Goal: Navigation & Orientation: Find specific page/section

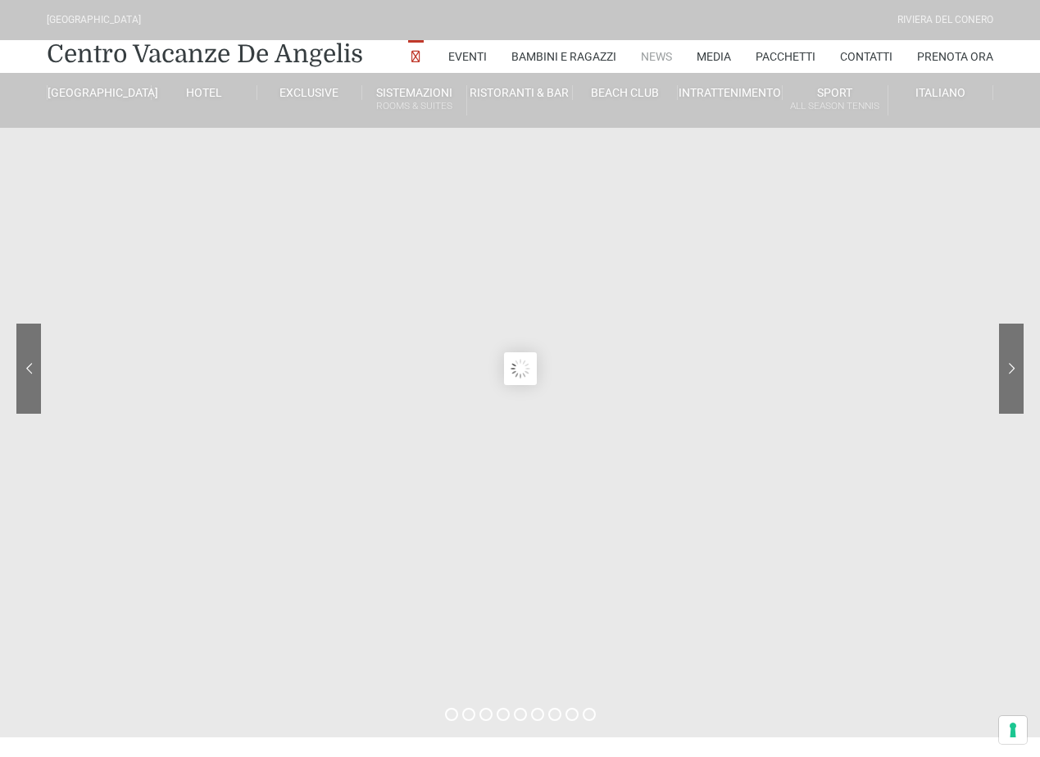
click at [657, 54] on link "News" at bounding box center [656, 56] width 31 height 33
click at [459, 52] on link "Eventi" at bounding box center [467, 56] width 39 height 33
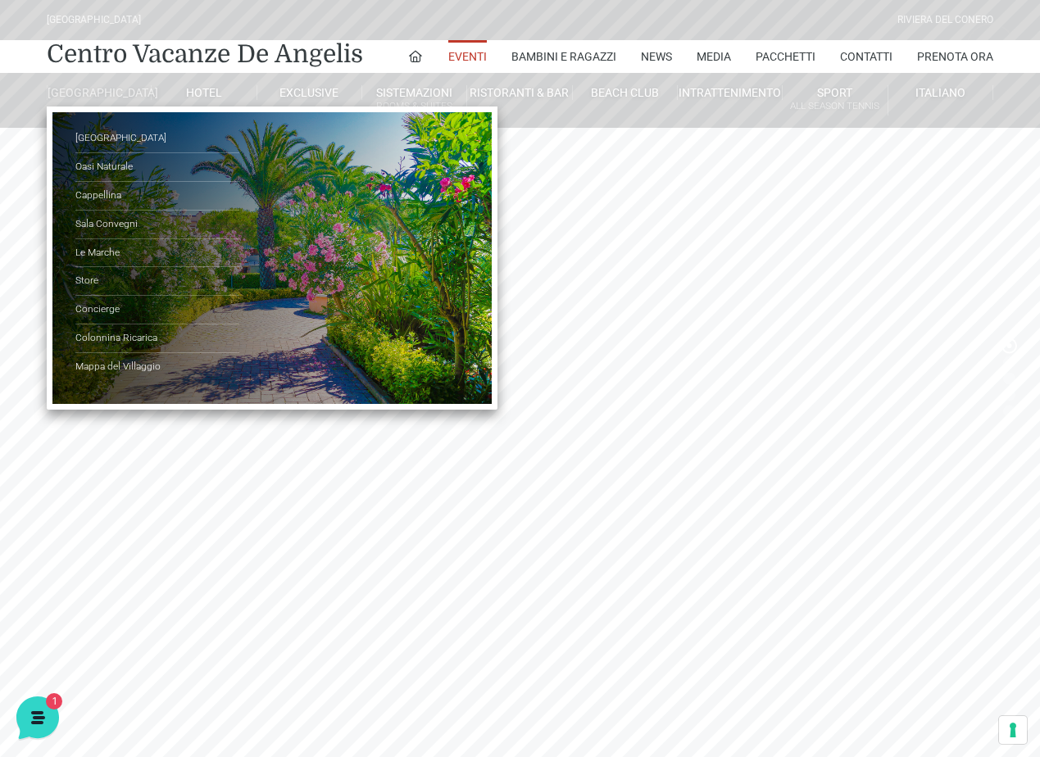
click at [102, 100] on link "[GEOGRAPHIC_DATA]" at bounding box center [99, 92] width 105 height 15
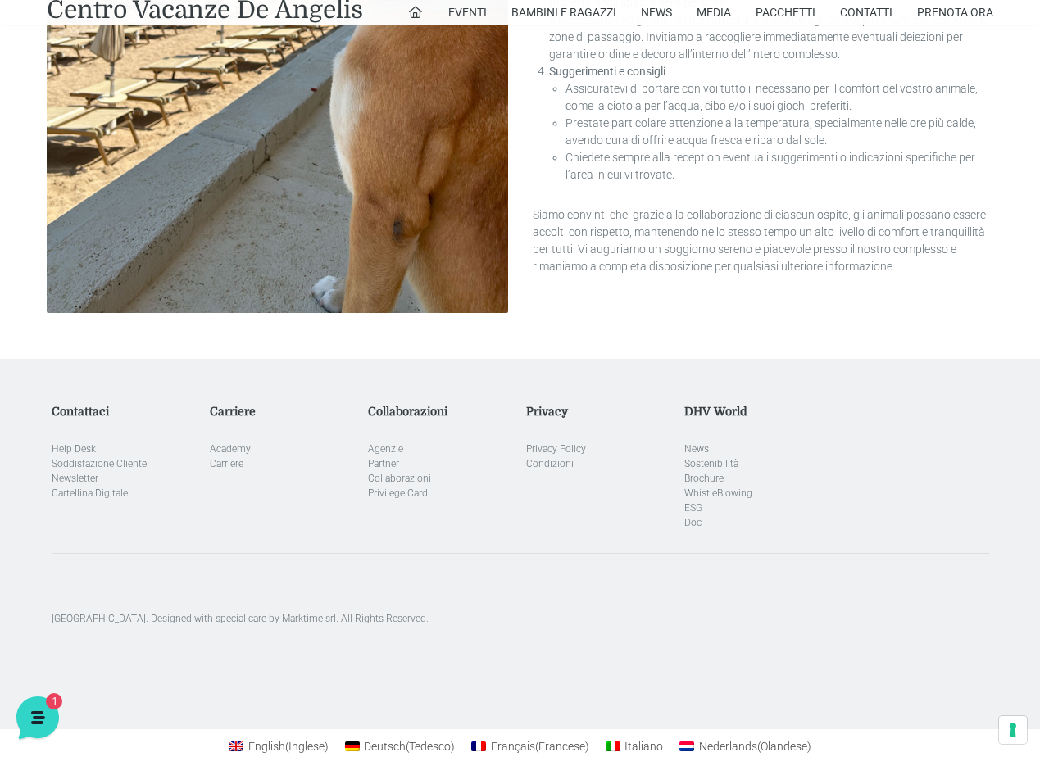
scroll to position [3757, 0]
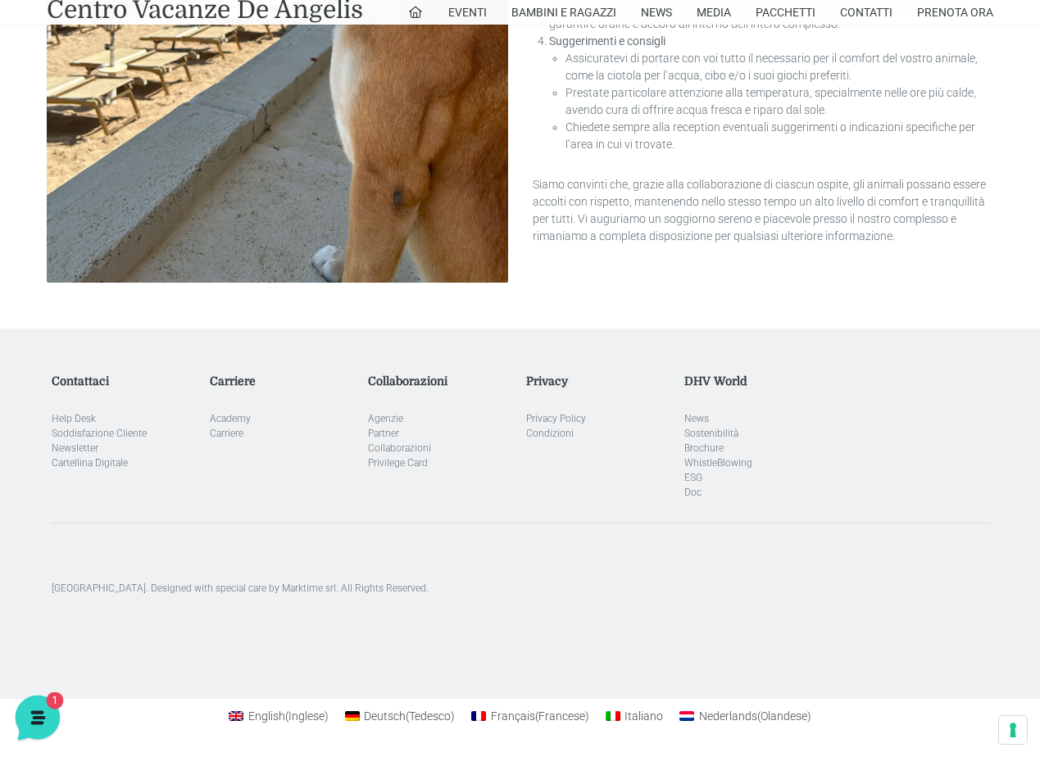
click at [42, 701] on icon at bounding box center [36, 716] width 43 height 43
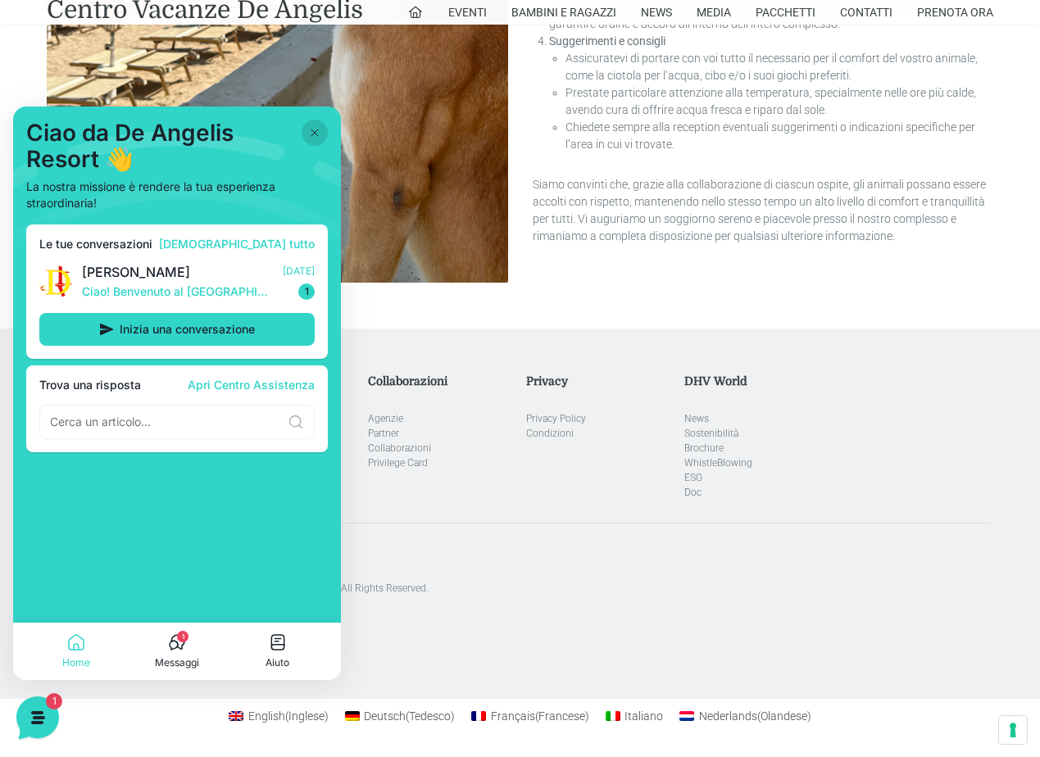
click at [315, 130] on icon at bounding box center [314, 132] width 13 height 13
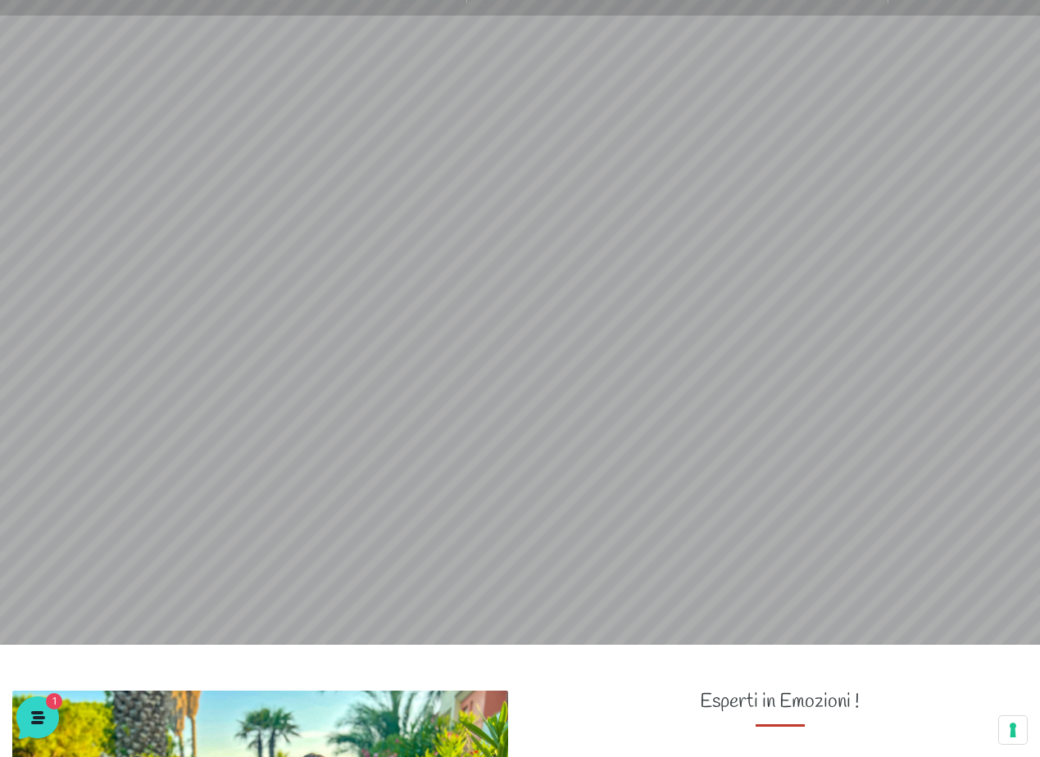
scroll to position [0, 0]
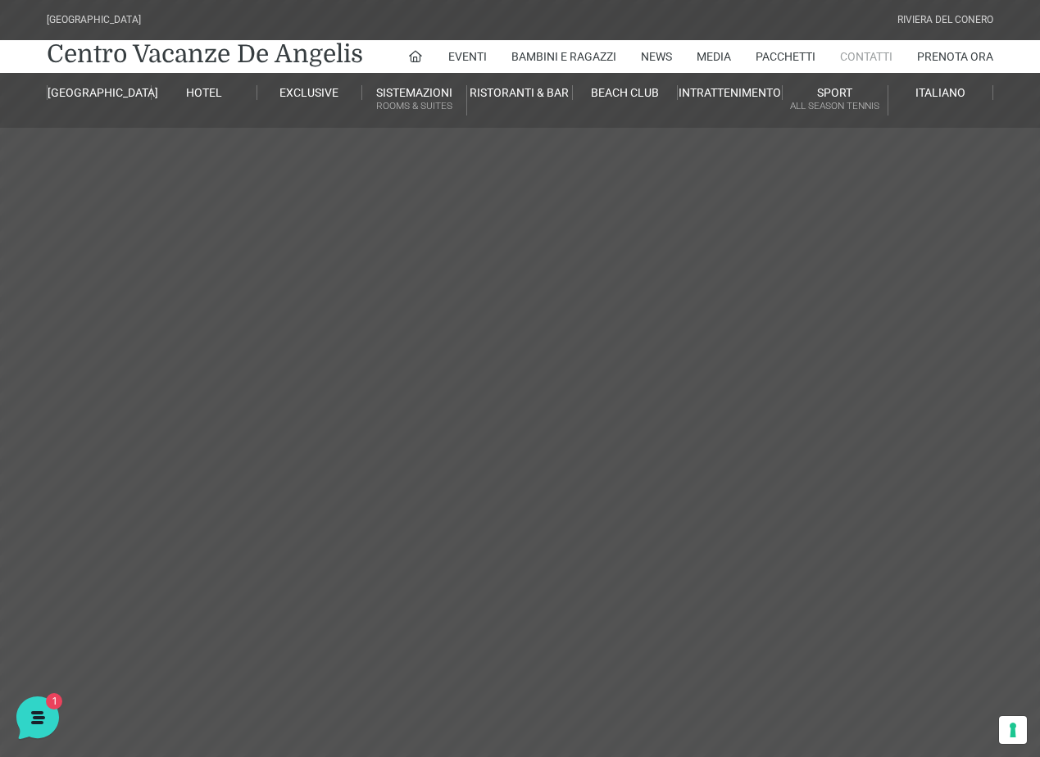
click at [867, 55] on link "Contatti" at bounding box center [866, 56] width 52 height 33
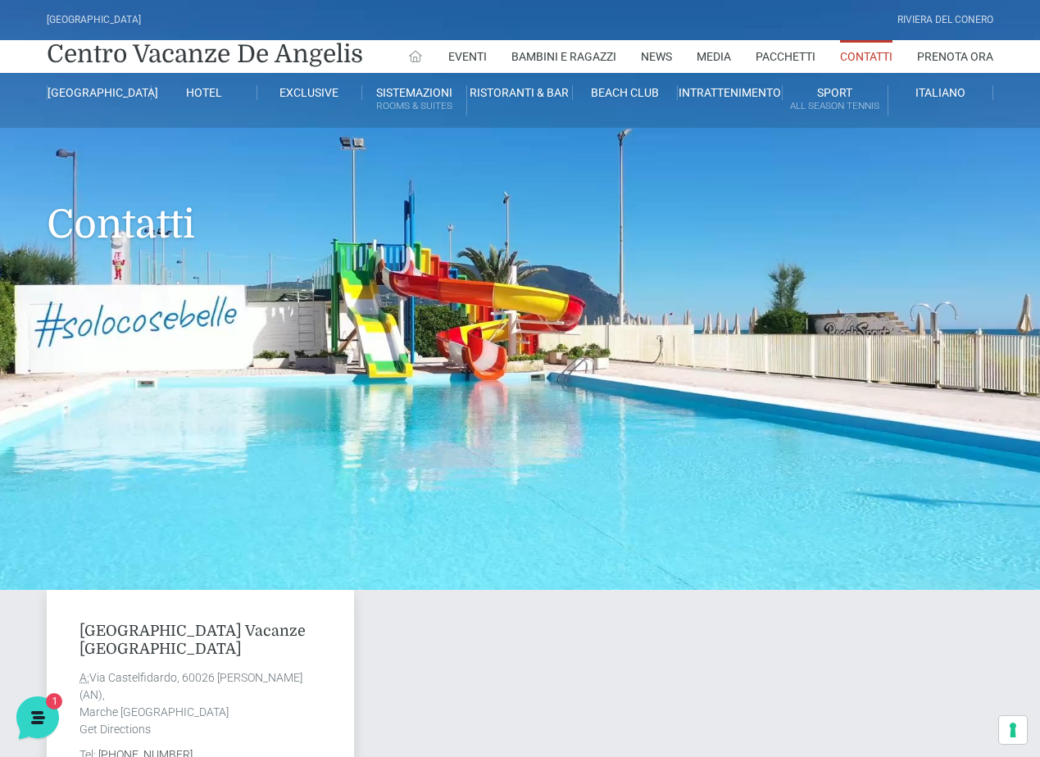
click at [411, 53] on icon at bounding box center [415, 56] width 15 height 15
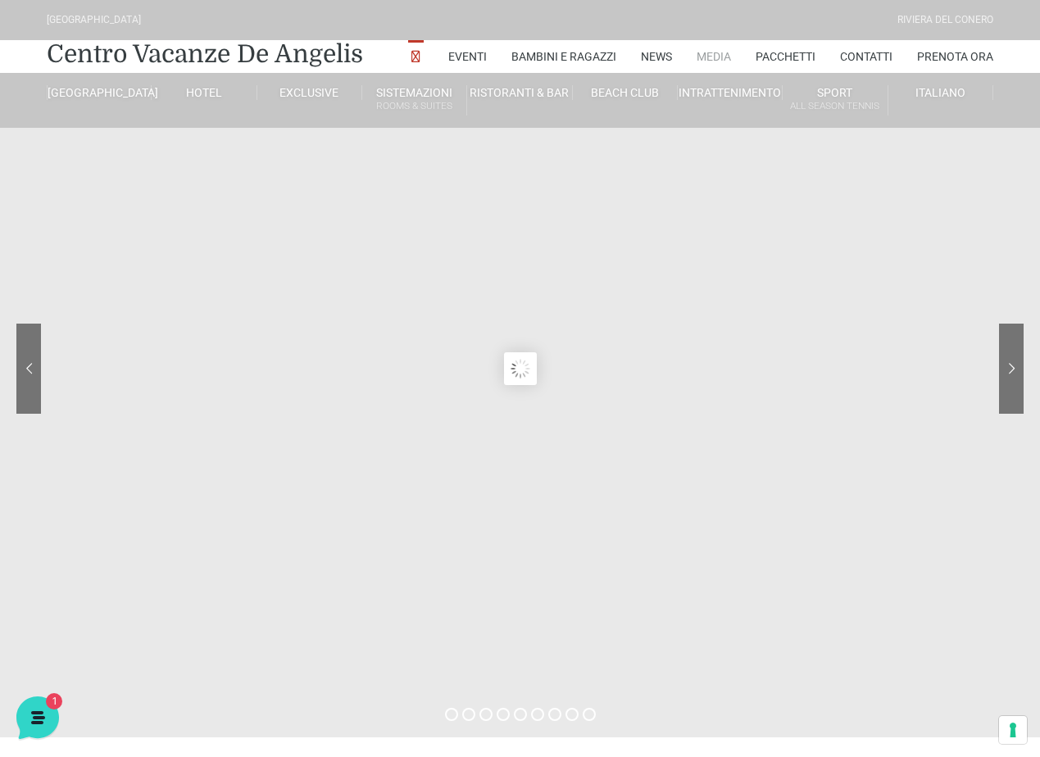
click at [717, 55] on link "Media" at bounding box center [714, 56] width 34 height 33
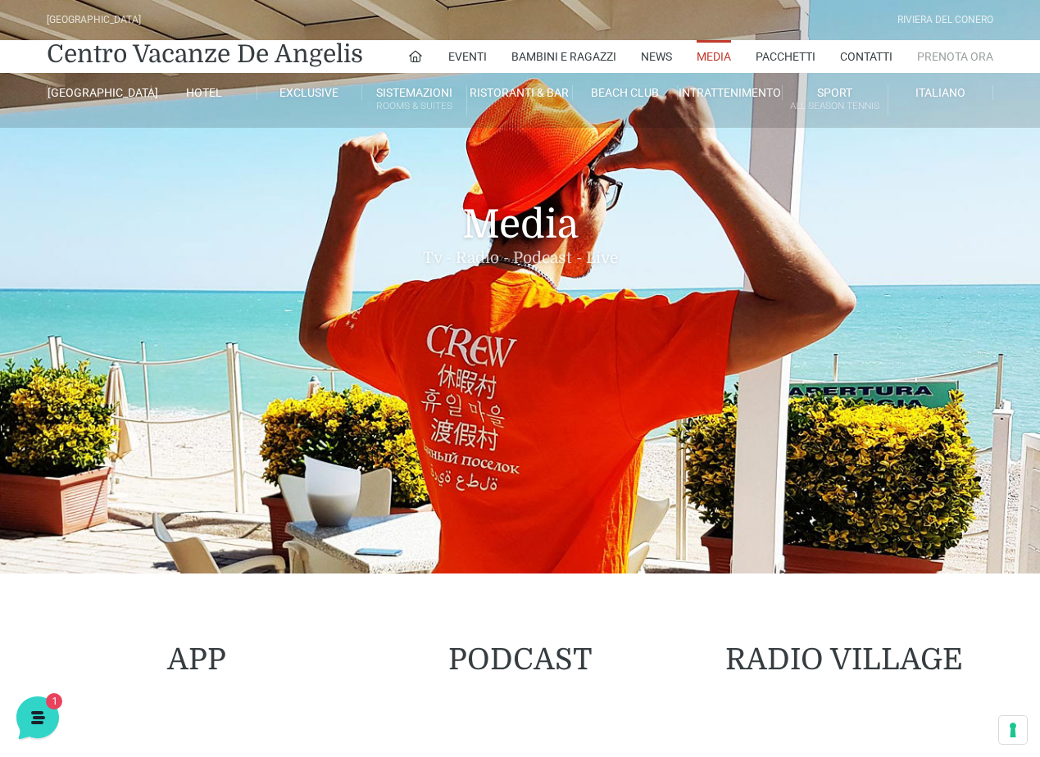
click at [953, 54] on link "Prenota Ora" at bounding box center [955, 56] width 76 height 33
